Goal: Browse casually: Explore the website without a specific task or goal

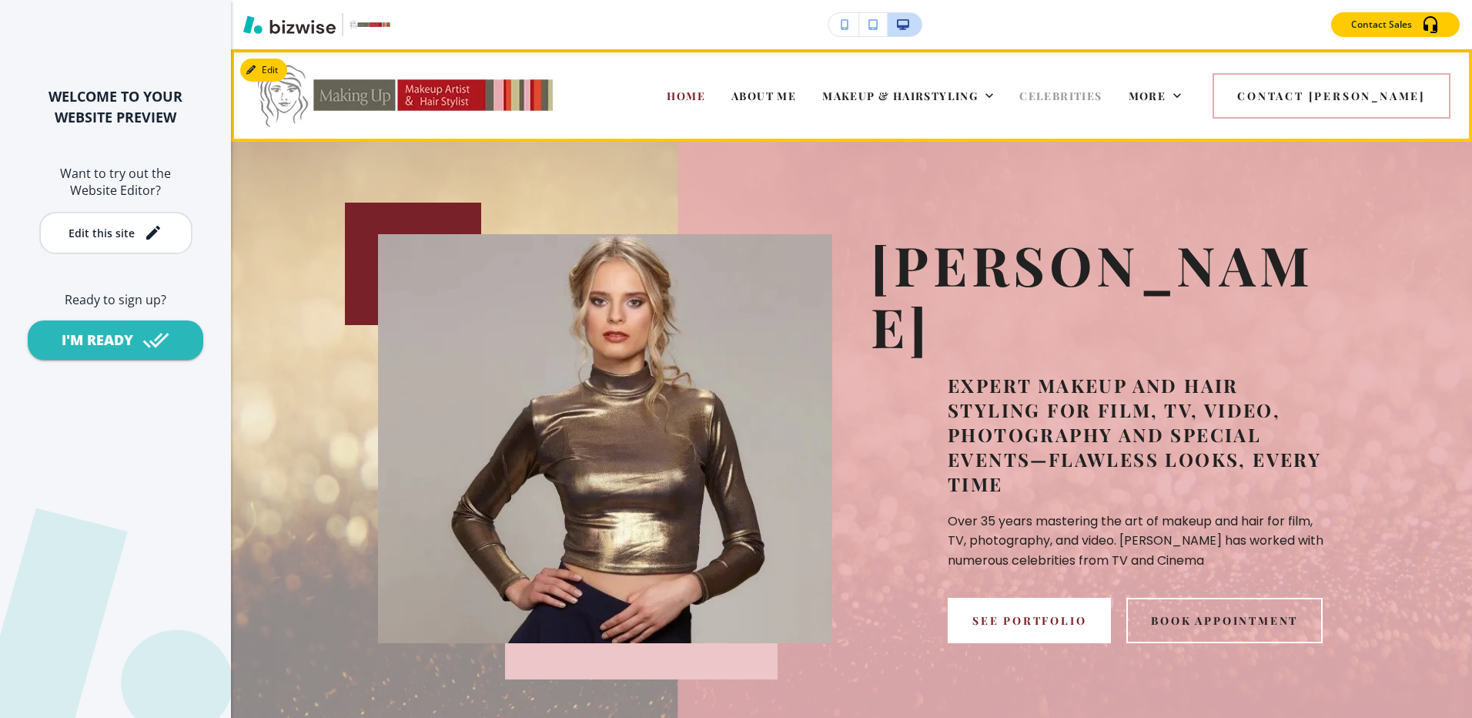
click at [1102, 95] on span "CELEBRITIES" at bounding box center [1060, 96] width 82 height 15
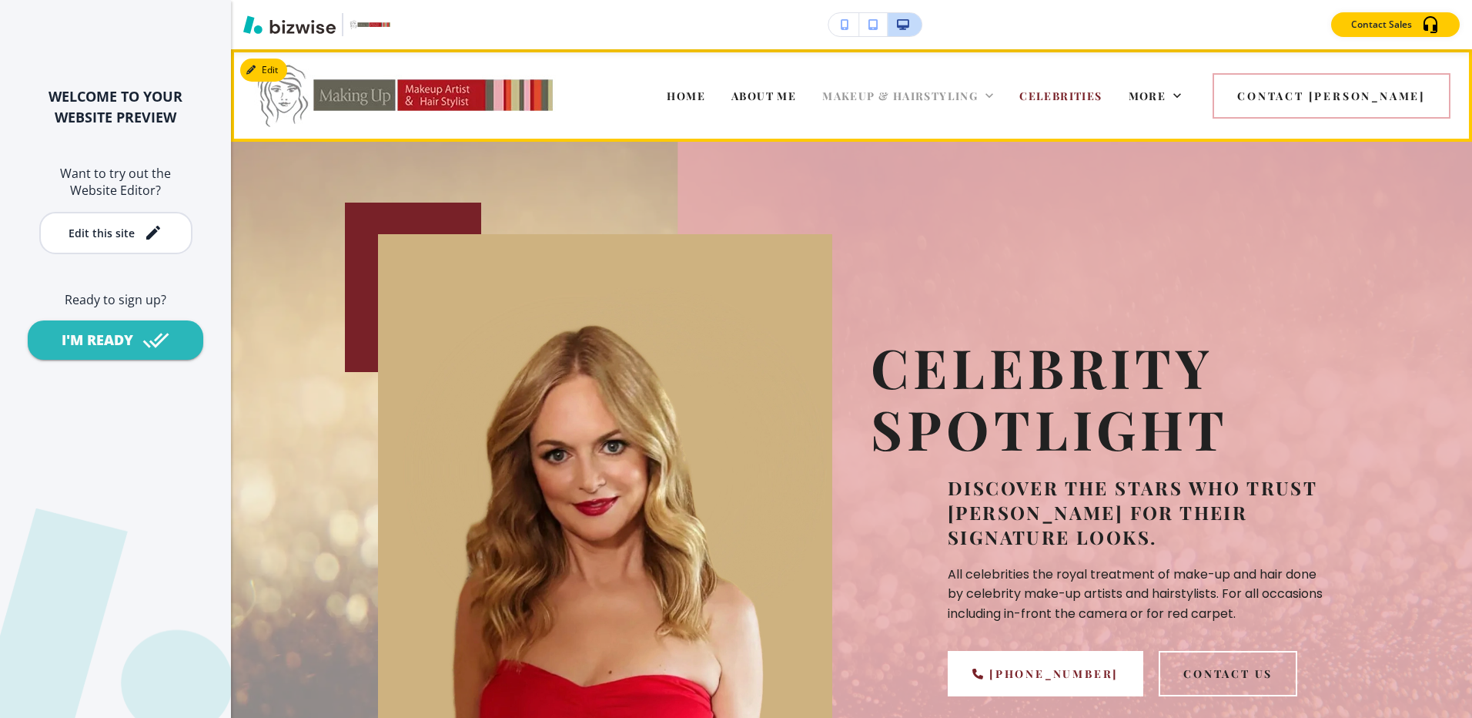
click at [926, 93] on span "MAKEUP & HAIRSTYLING" at bounding box center [900, 96] width 156 height 15
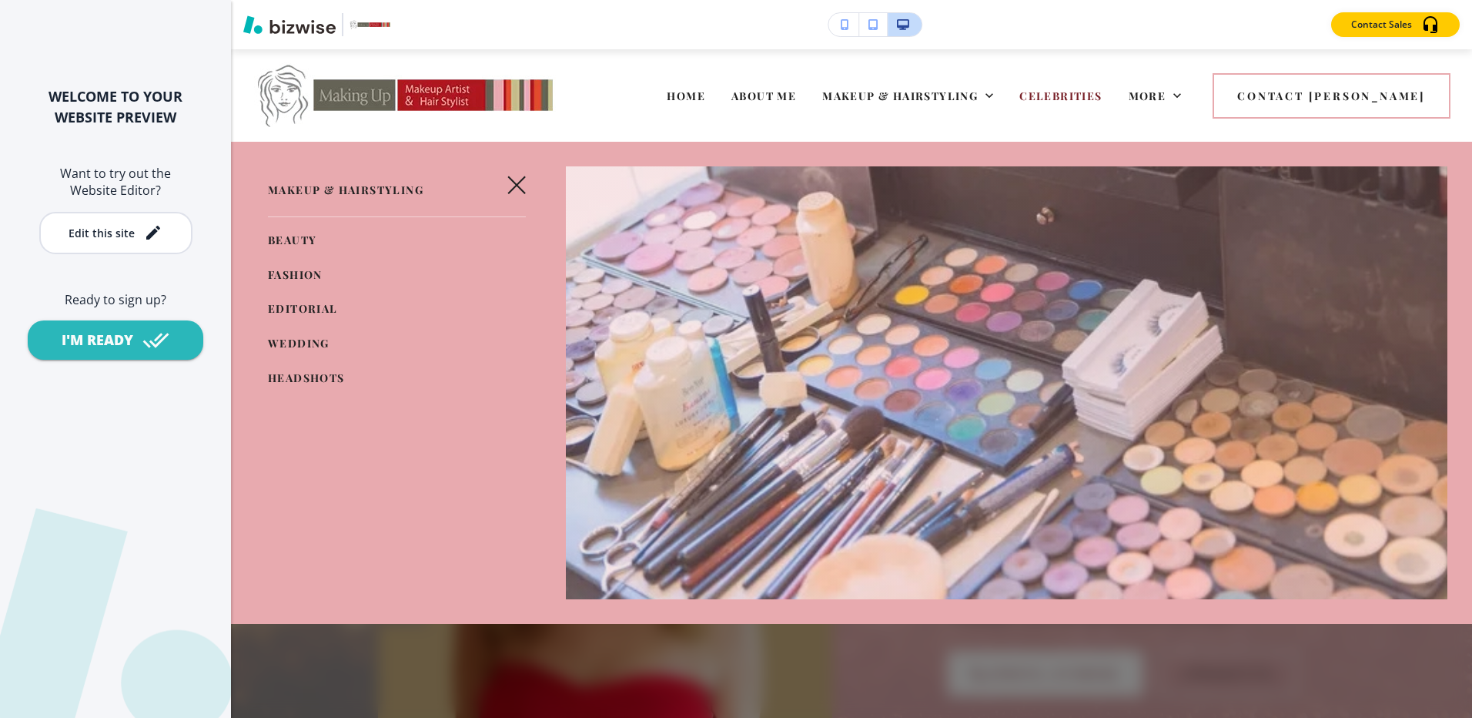
click at [296, 343] on span "WEDDING" at bounding box center [299, 343] width 62 height 15
